Goal: Information Seeking & Learning: Find specific fact

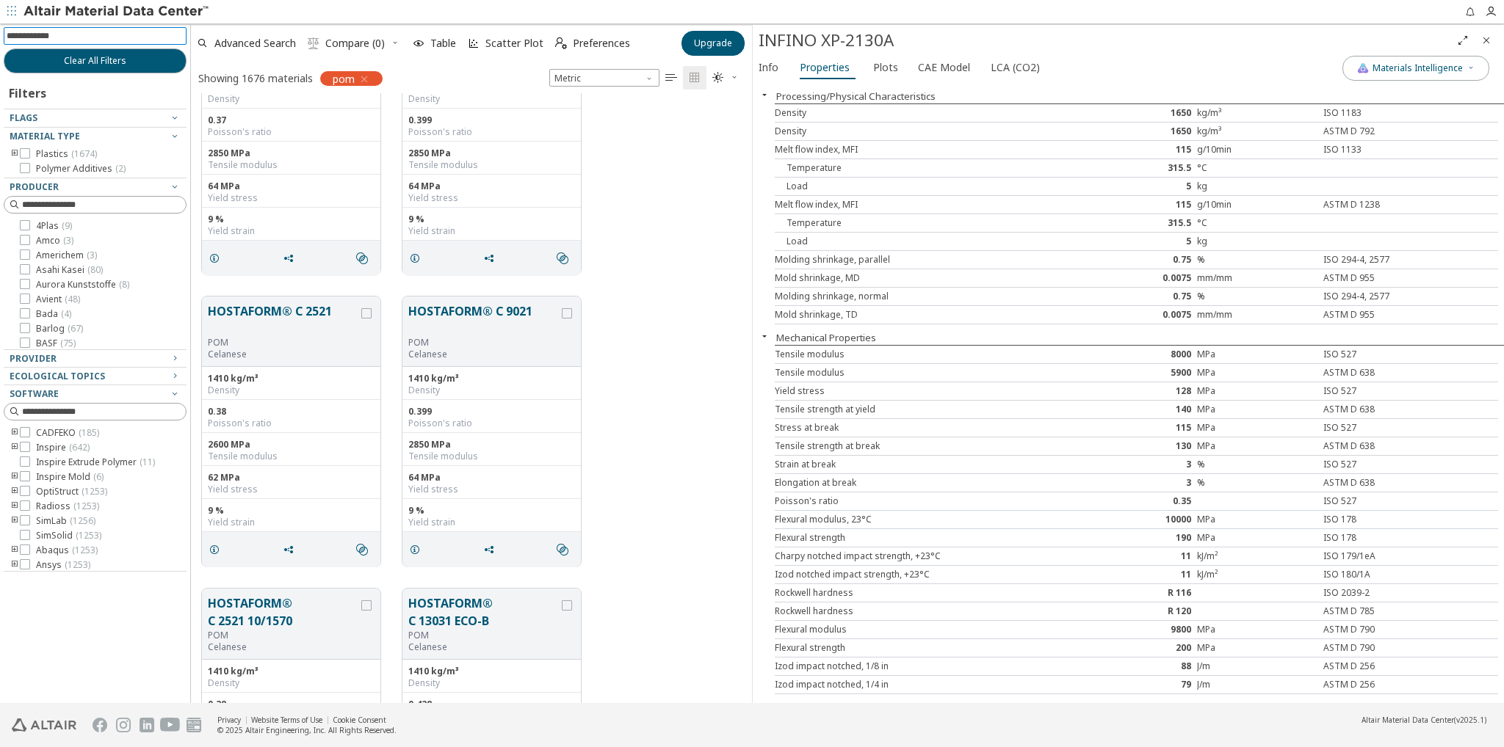
scroll to position [367, 0]
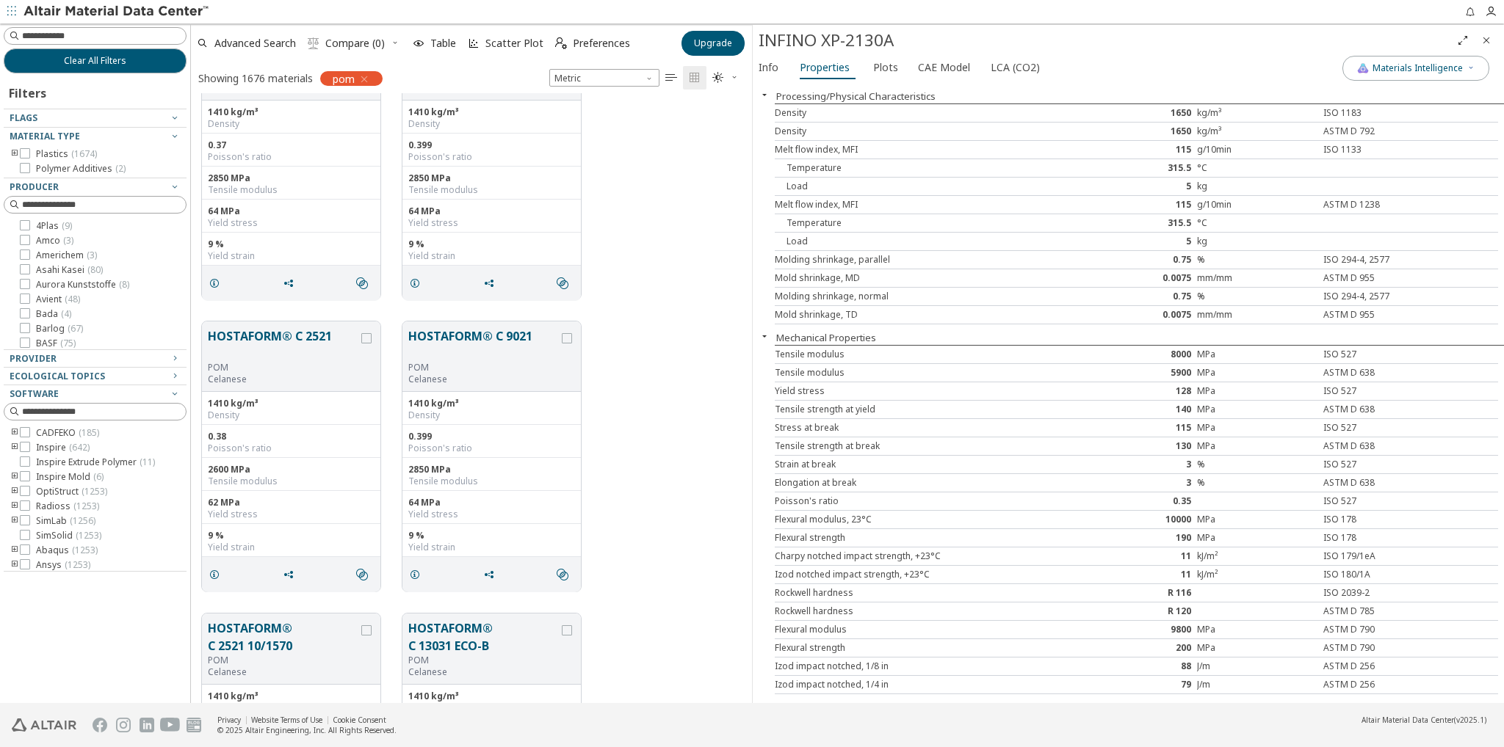
click at [813, 16] on div at bounding box center [833, 11] width 1244 height 23
click at [141, 37] on input at bounding box center [97, 36] width 180 height 16
type input "*"
type input "*********"
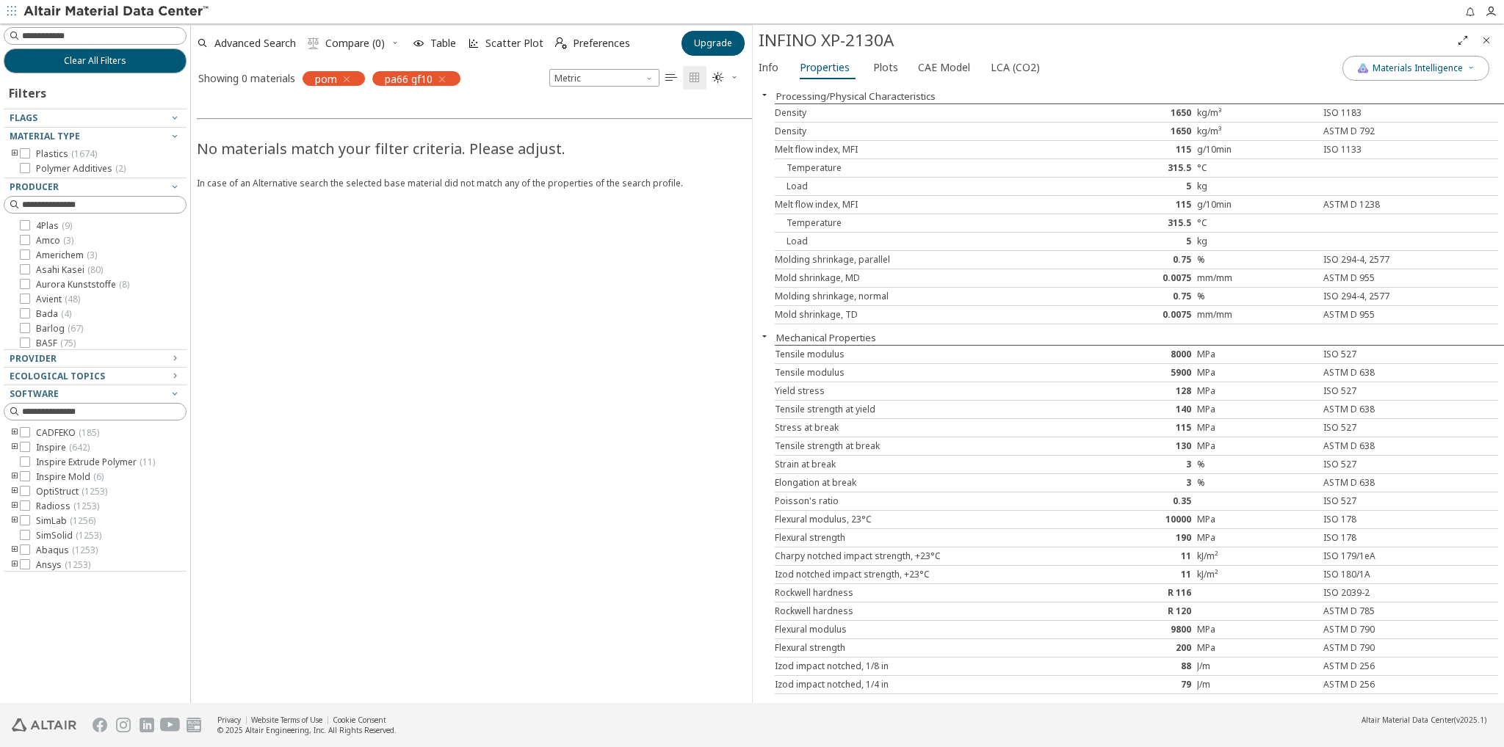
click at [343, 76] on icon "button" at bounding box center [347, 79] width 12 height 12
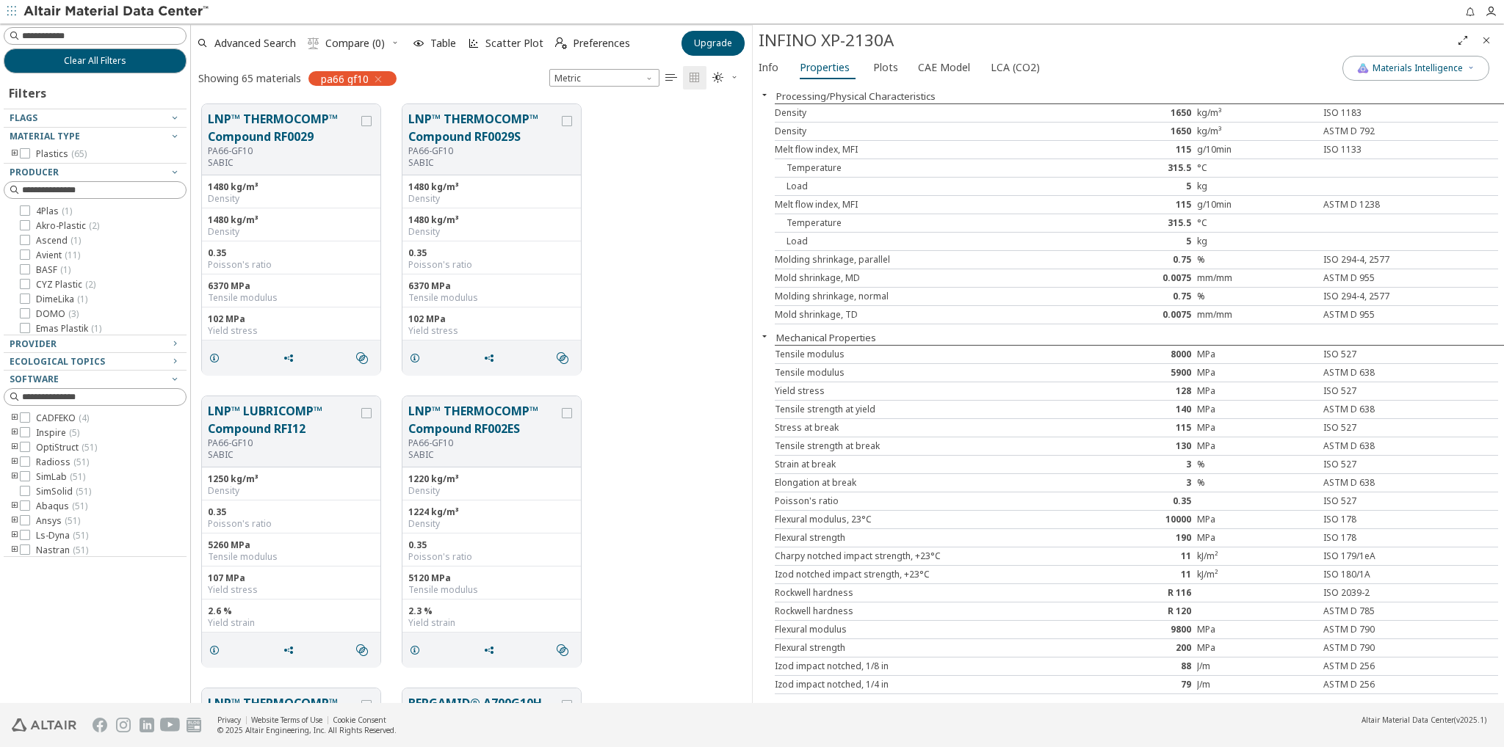
scroll to position [12, 12]
